Goal: Task Accomplishment & Management: Manage account settings

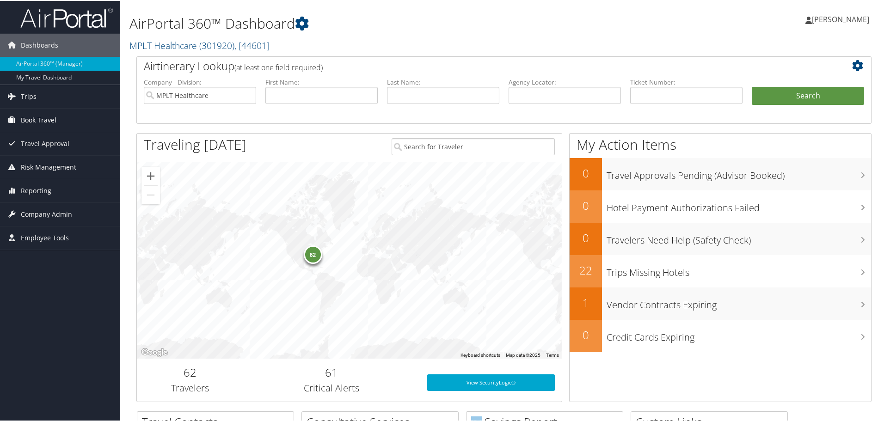
click at [61, 124] on link "Book Travel" at bounding box center [60, 119] width 120 height 23
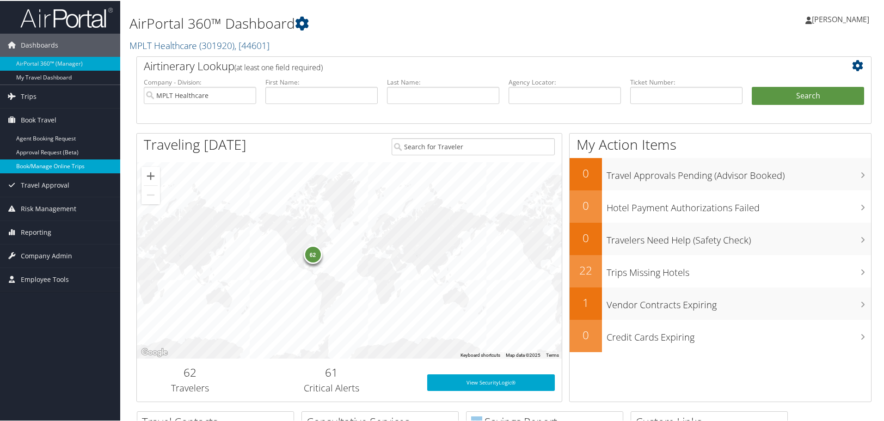
click at [63, 161] on link "Book/Manage Online Trips" at bounding box center [60, 166] width 120 height 14
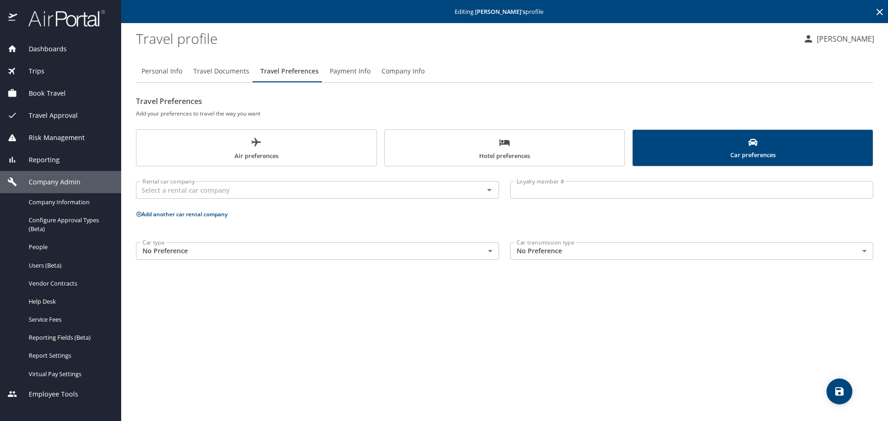
click at [885, 16] on icon at bounding box center [879, 11] width 11 height 11
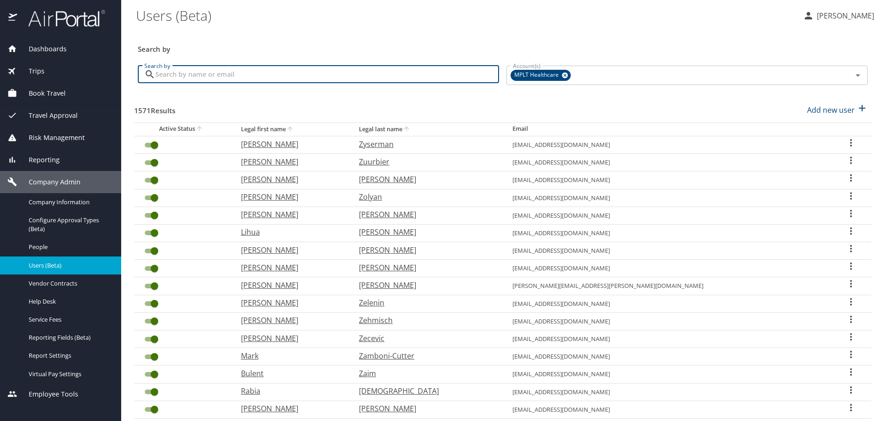
click at [351, 69] on input "Search by" at bounding box center [327, 75] width 344 height 18
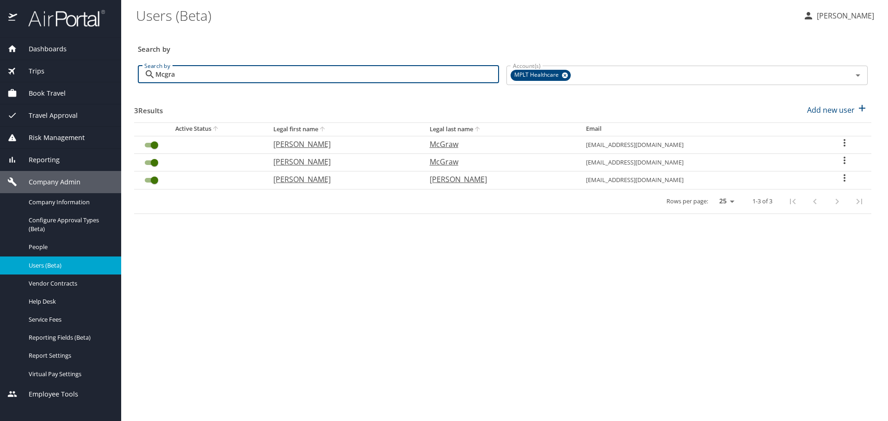
type input "Mcgra"
click at [288, 164] on p "Bettina" at bounding box center [342, 161] width 138 height 11
select select "US"
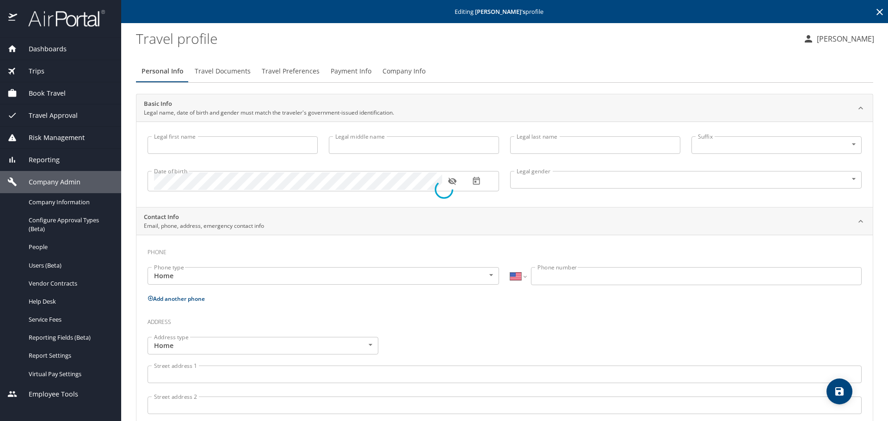
type input "Bettina"
type input "Joi"
type input "McGraw"
type input "Female"
type input "Trevor"
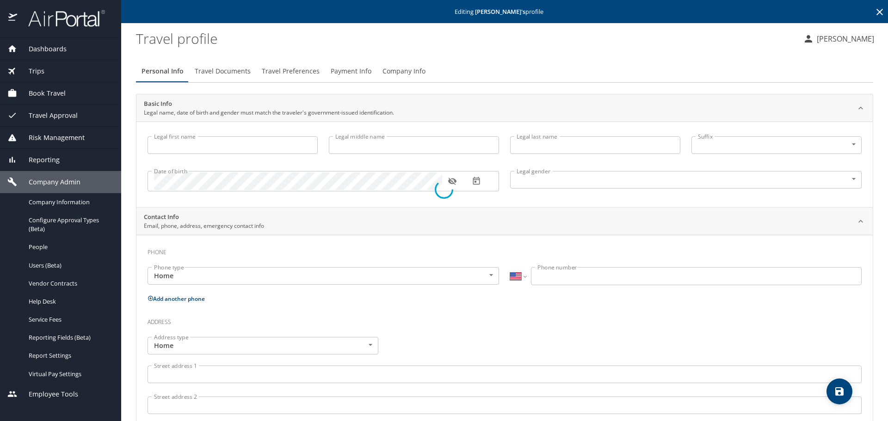
type input "McGraw"
type input "(704) 941-9114"
select select "US"
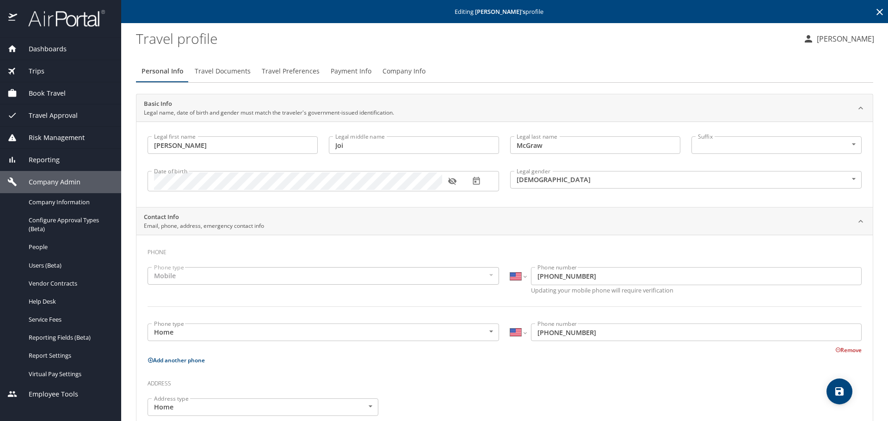
click at [310, 72] on span "Travel Preferences" at bounding box center [291, 72] width 58 height 12
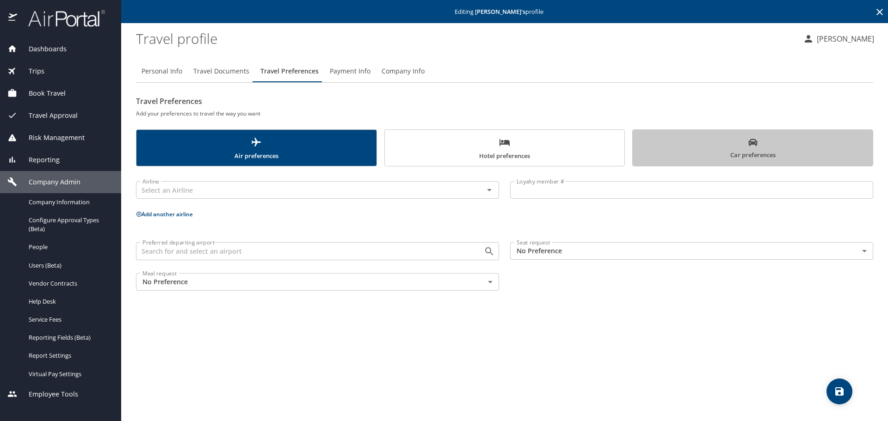
click at [680, 147] on span "Car preferences" at bounding box center [752, 149] width 229 height 23
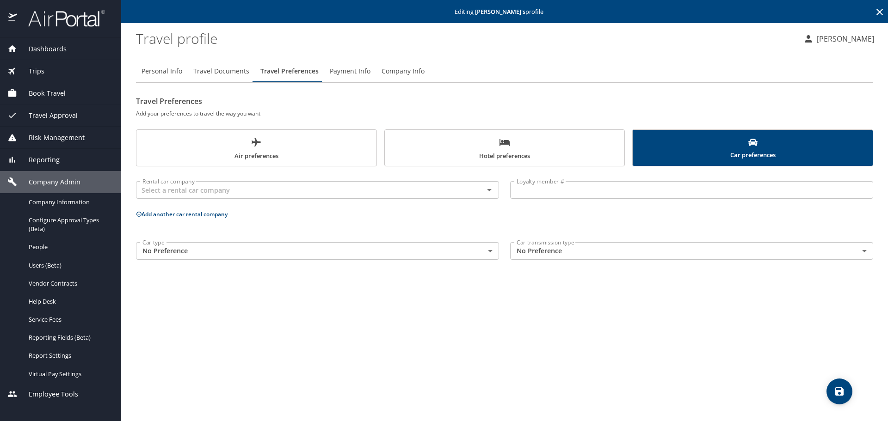
click at [562, 155] on span "Hotel preferences" at bounding box center [504, 149] width 229 height 25
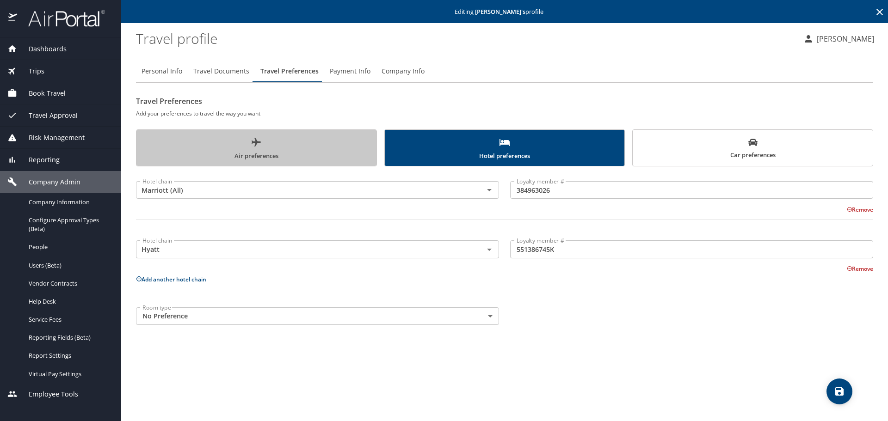
click at [302, 148] on span "Air preferences" at bounding box center [256, 149] width 229 height 25
